Goal: Information Seeking & Learning: Learn about a topic

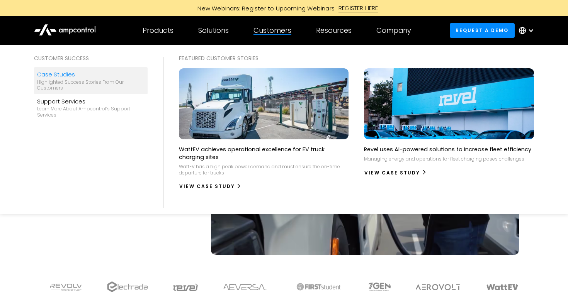
click at [95, 75] on div "Case Studies" at bounding box center [90, 74] width 107 height 9
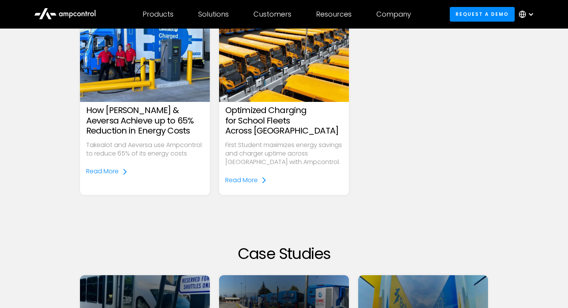
scroll to position [516, 0]
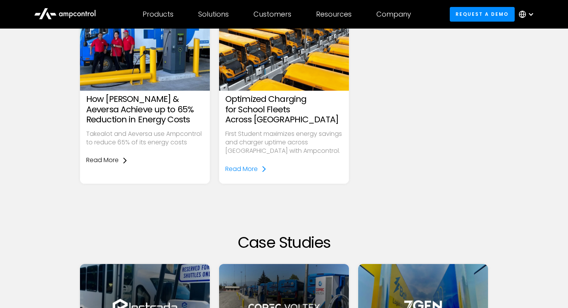
click at [111, 158] on div "Read More" at bounding box center [102, 160] width 32 height 9
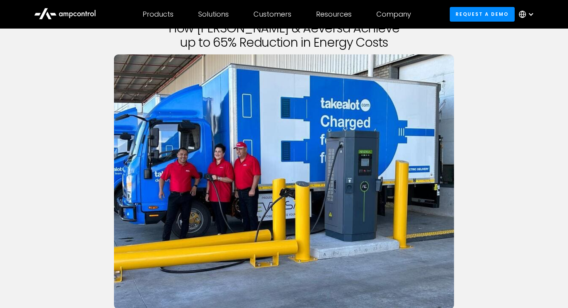
scroll to position [105, 0]
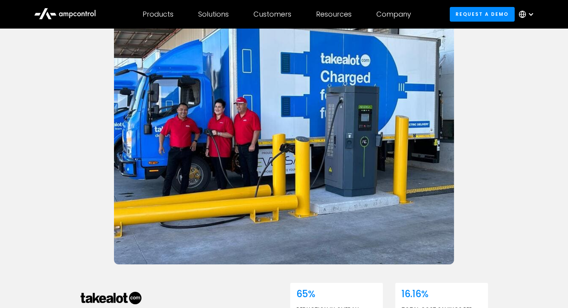
click at [520, 154] on div "How Takealot & Aeversa Achieve up to 65% Reduction in Energy Costs with Ampcont…" at bounding box center [284, 169] width 568 height 490
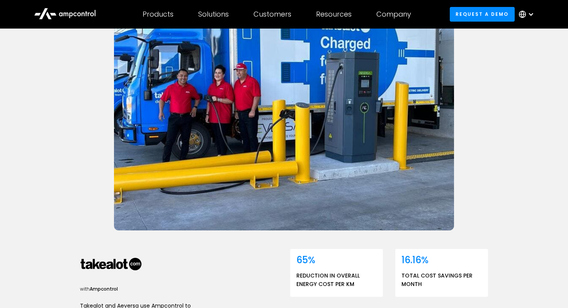
scroll to position [126, 0]
